Goal: Information Seeking & Learning: Learn about a topic

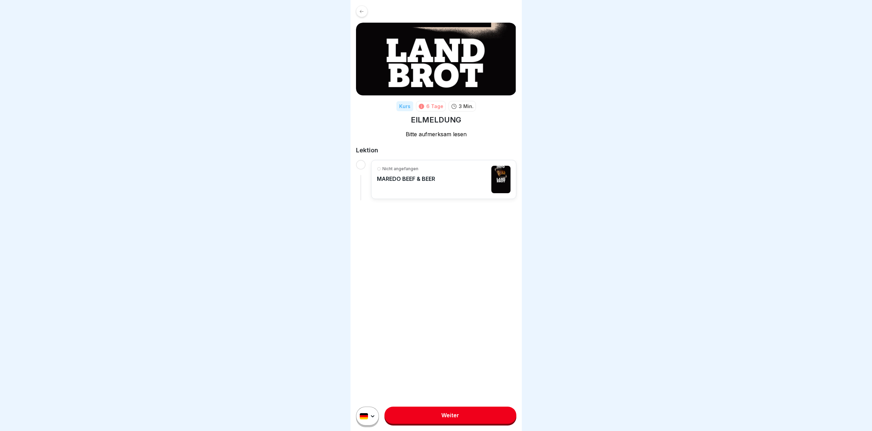
click at [490, 182] on div "Nicht angefangen MAREDO BEEF & BEER" at bounding box center [444, 179] width 134 height 27
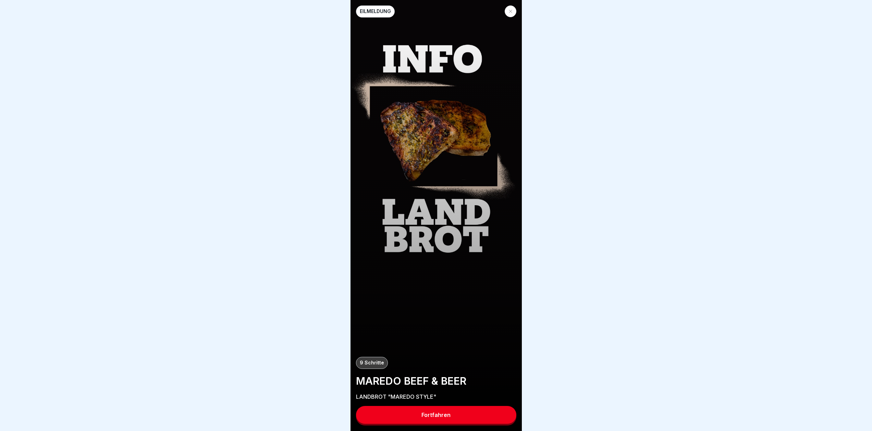
click at [444, 423] on button "Fortfahren" at bounding box center [436, 415] width 160 height 18
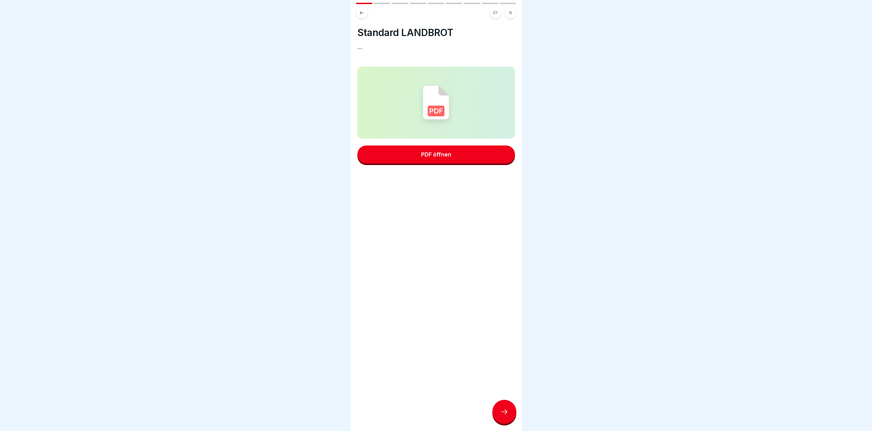
click at [448, 150] on button "PDF öffnen" at bounding box center [437, 154] width 158 height 18
click at [498, 415] on div at bounding box center [505, 411] width 24 height 24
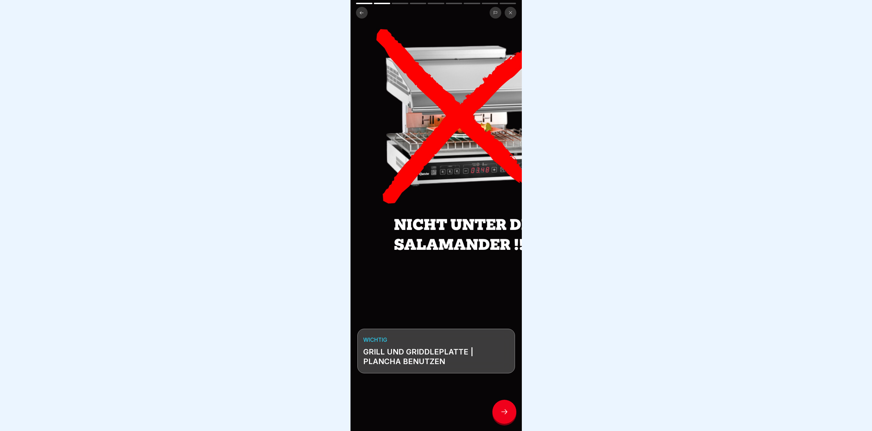
click at [503, 415] on icon at bounding box center [504, 411] width 8 height 8
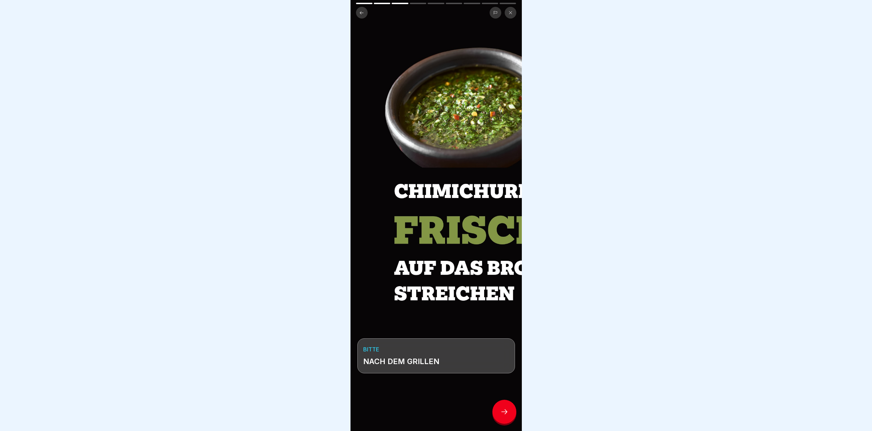
click at [472, 208] on div "BITTE NACH DEM GRILLEN" at bounding box center [436, 215] width 171 height 431
click at [505, 421] on div at bounding box center [505, 411] width 24 height 24
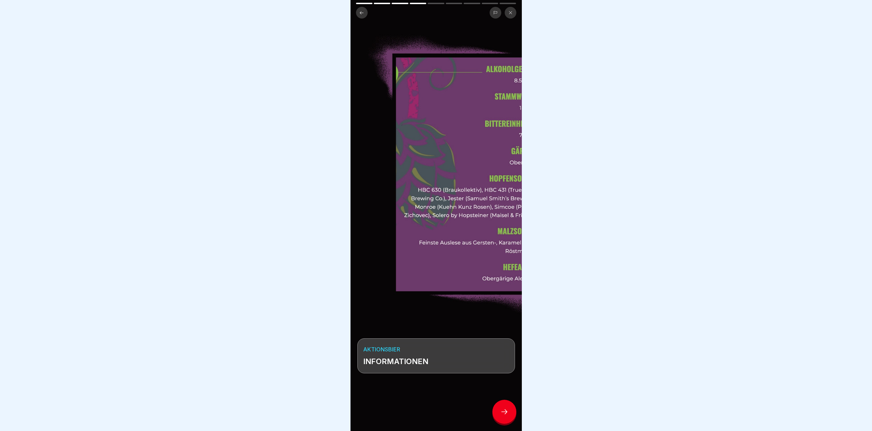
click at [505, 421] on div at bounding box center [505, 411] width 24 height 24
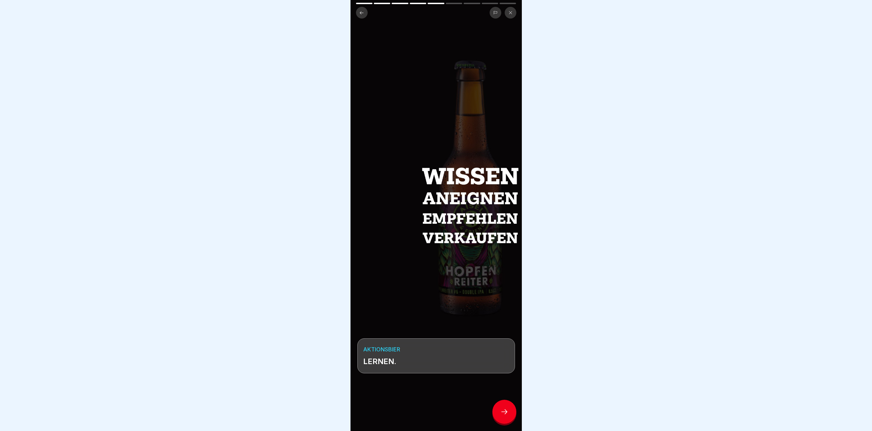
click at [505, 421] on div at bounding box center [505, 411] width 24 height 24
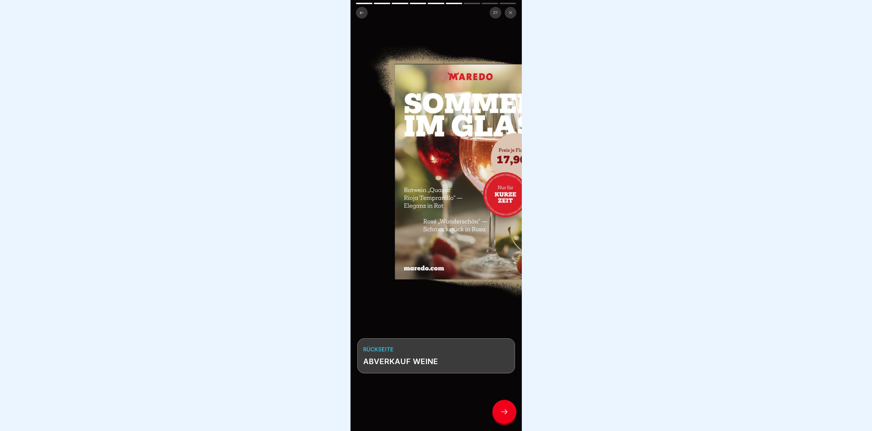
click at [505, 421] on div at bounding box center [505, 411] width 24 height 24
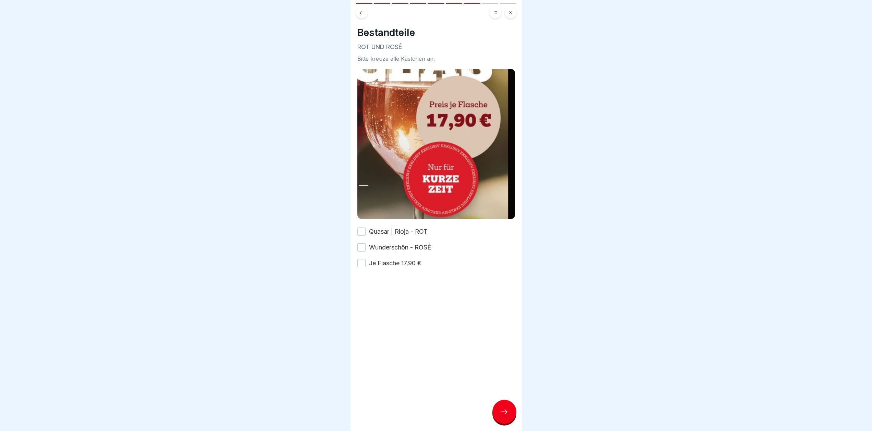
click at [505, 421] on div at bounding box center [505, 411] width 24 height 24
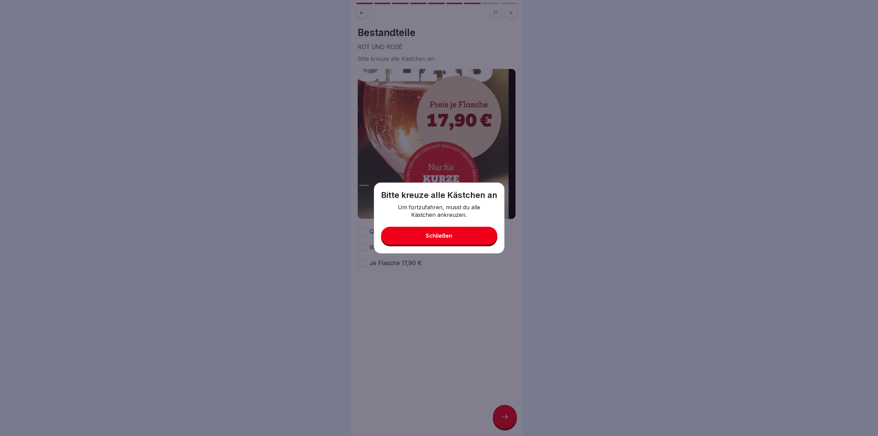
click at [470, 235] on button "Schließen" at bounding box center [439, 236] width 116 height 18
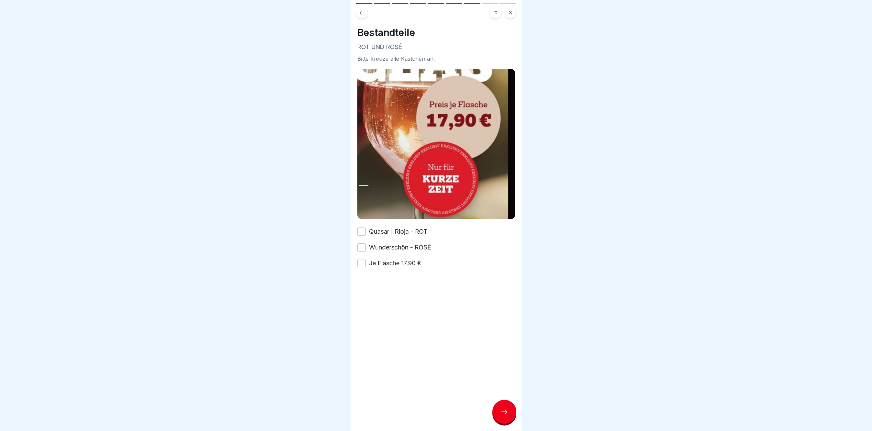
click at [406, 227] on label "Quasar | Rioja - ROT" at bounding box center [398, 231] width 59 height 9
click at [366, 227] on button "Quasar | Rioja - ROT" at bounding box center [362, 231] width 8 height 8
click at [400, 243] on label "Wunderschön - ROSÉ" at bounding box center [400, 247] width 62 height 9
click at [366, 243] on button "Wunderschön - ROSÉ" at bounding box center [362, 247] width 8 height 8
click at [399, 261] on label "Je Flasche 17,90 €" at bounding box center [395, 262] width 52 height 9
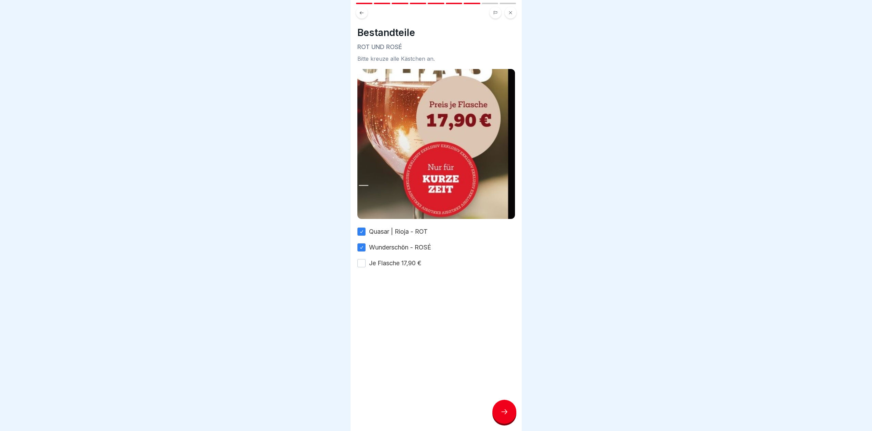
click at [366, 261] on button "Je Flasche 17,90 €" at bounding box center [362, 263] width 8 height 8
click at [508, 407] on div at bounding box center [505, 411] width 24 height 24
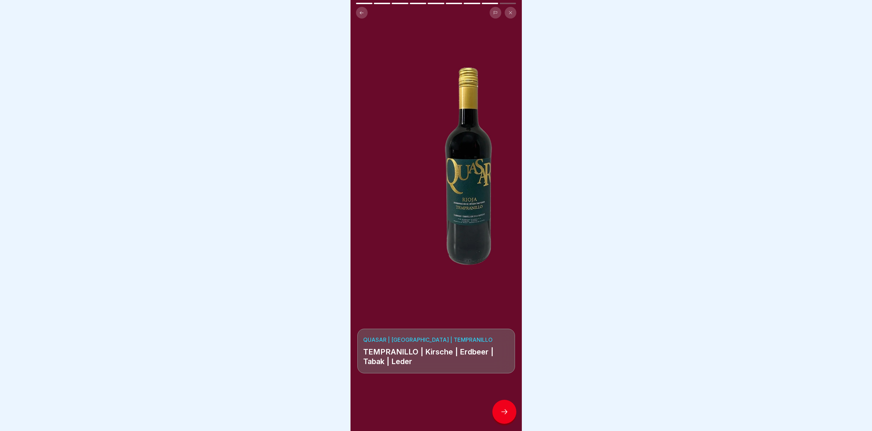
click at [506, 414] on icon at bounding box center [504, 411] width 8 height 8
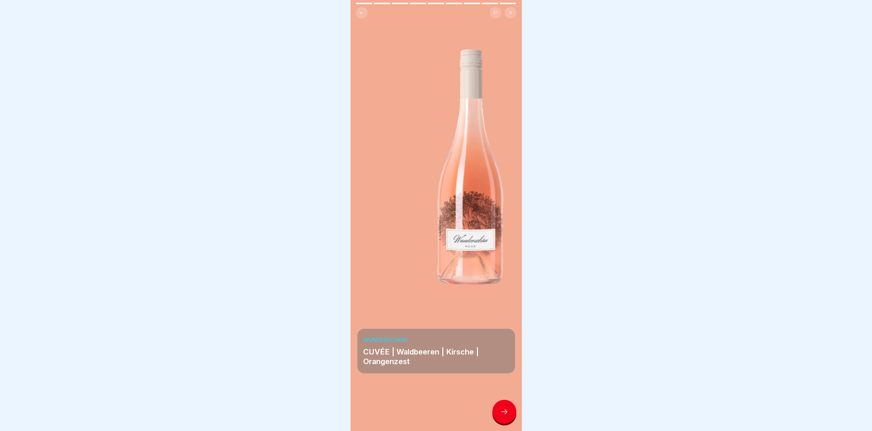
click at [506, 414] on icon at bounding box center [504, 411] width 8 height 8
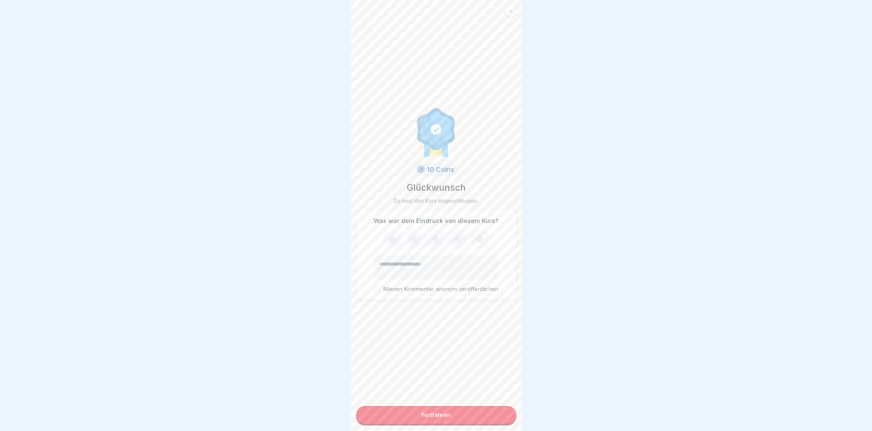
click at [610, 210] on div at bounding box center [436, 215] width 872 height 431
click at [436, 242] on icon at bounding box center [436, 238] width 9 height 9
click at [451, 423] on button "Fortfahren" at bounding box center [436, 415] width 160 height 18
